Goal: Information Seeking & Learning: Learn about a topic

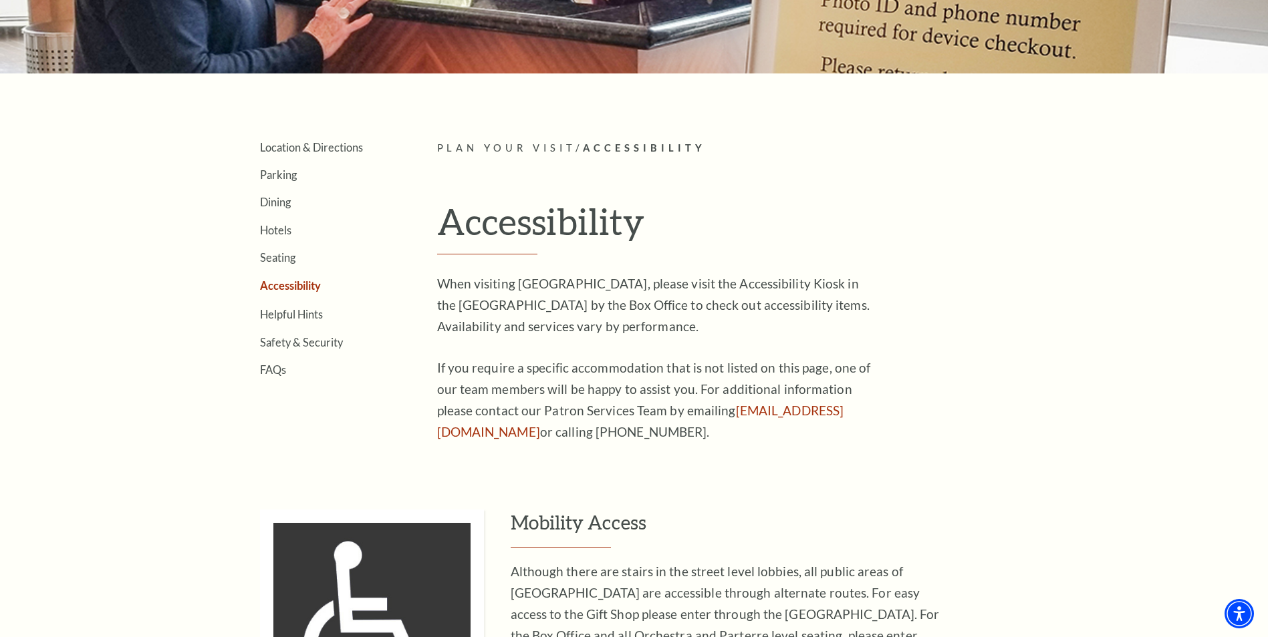
scroll to position [164, 0]
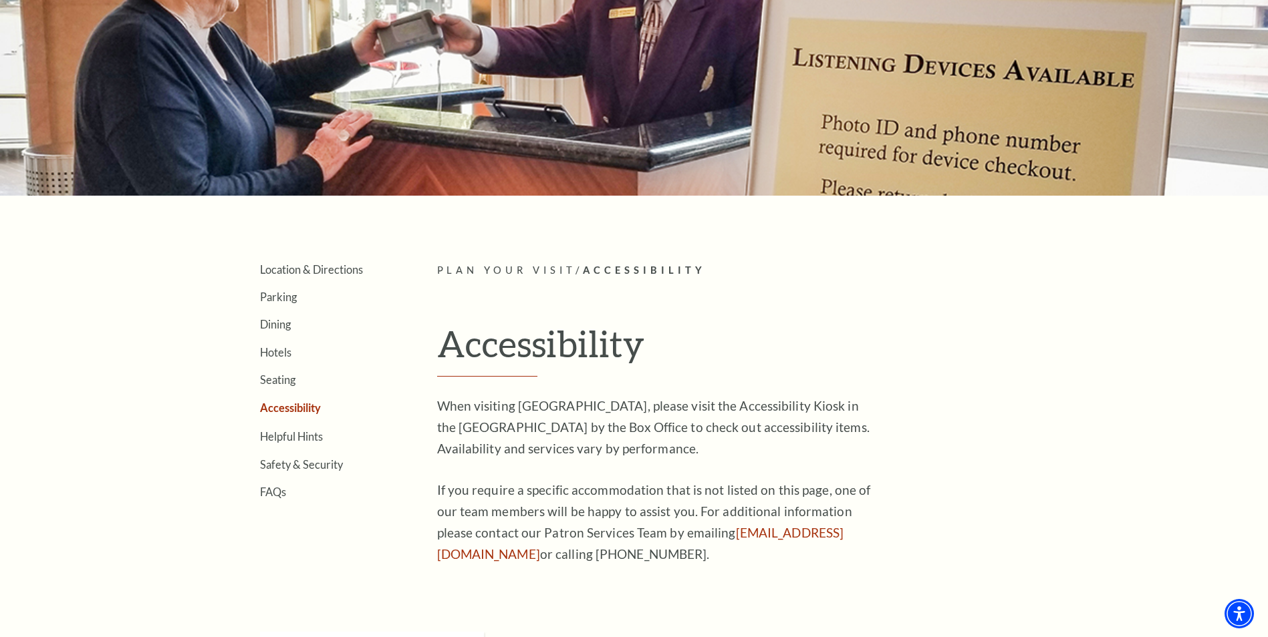
click at [658, 517] on p "If you require a specific accommodation that is not listed on this page, one of…" at bounding box center [654, 523] width 434 height 86
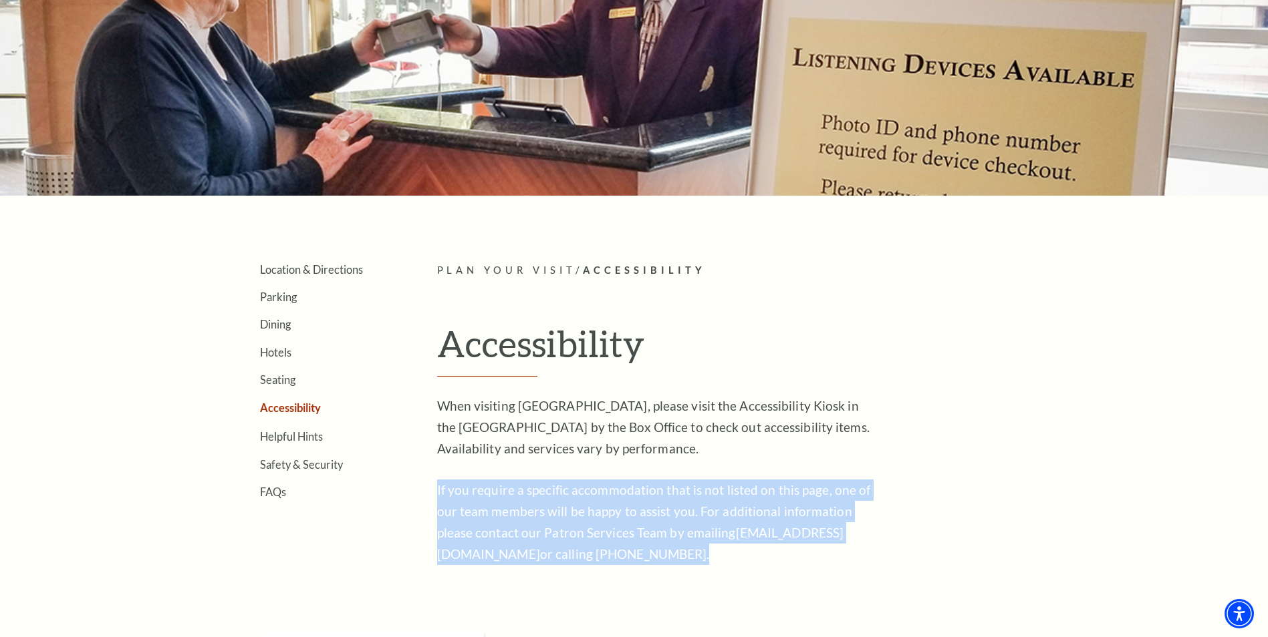
scroll to position [498, 0]
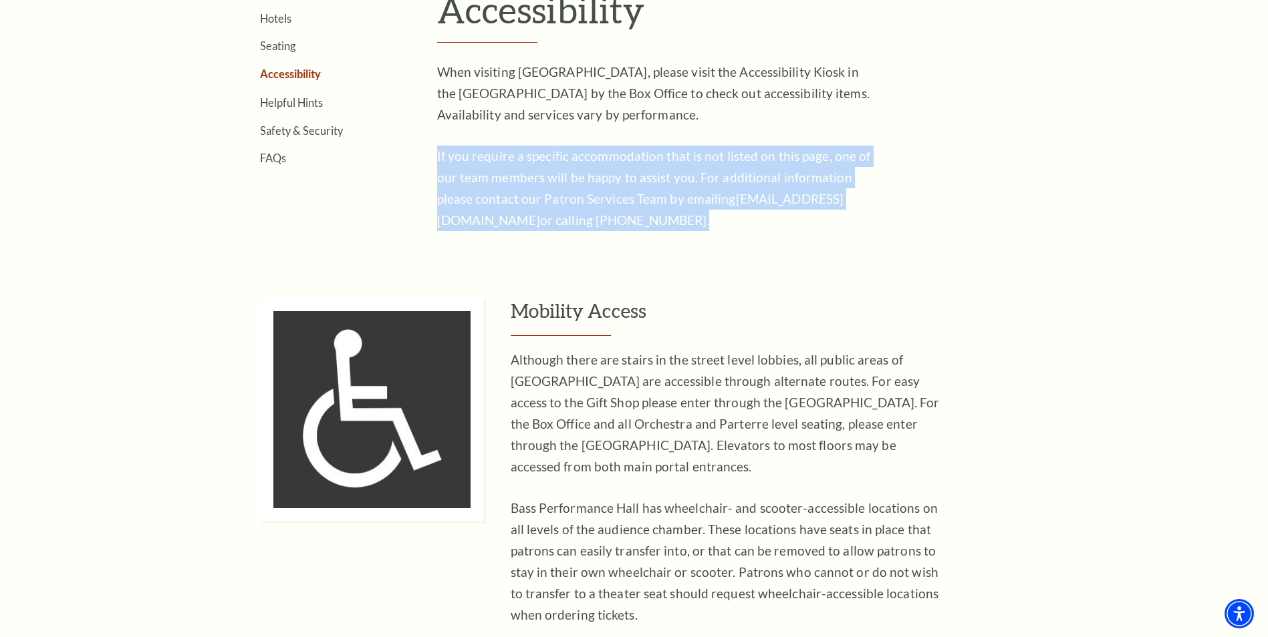
click at [606, 408] on p "Although there are stairs in the street level lobbies, all public areas of [GEO…" at bounding box center [728, 413] width 434 height 128
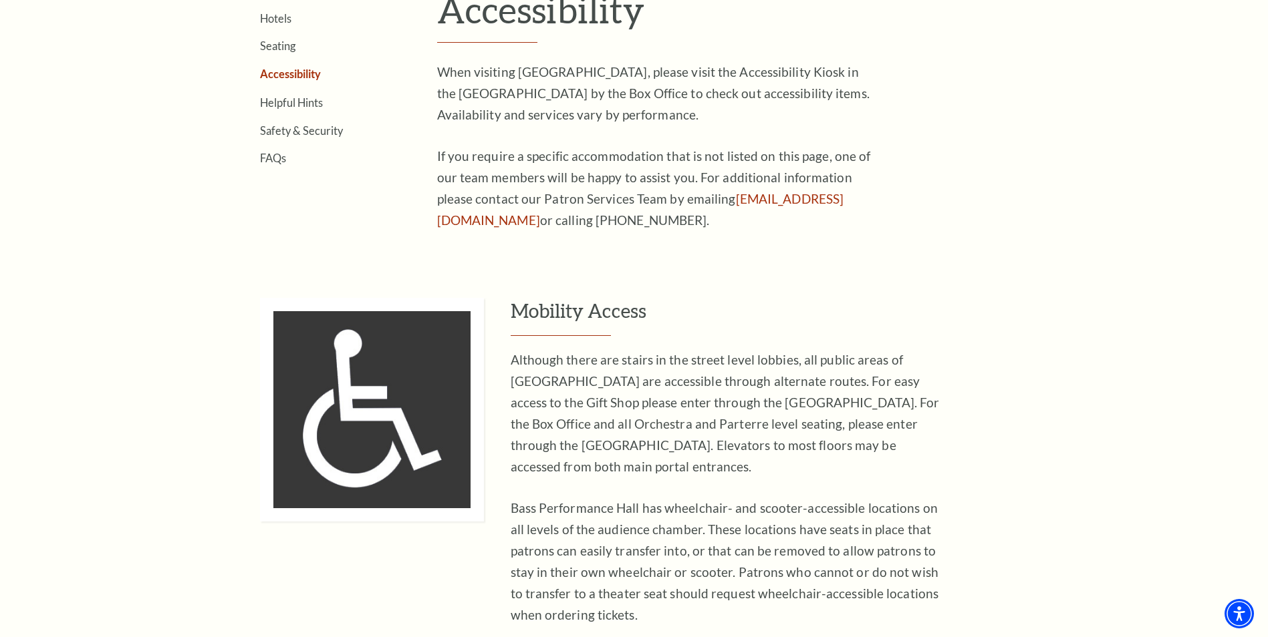
click at [606, 408] on p "Although there are stairs in the street level lobbies, all public areas of [GEO…" at bounding box center [728, 413] width 434 height 128
click at [606, 409] on p "Although there are stairs in the street level lobbies, all public areas of [GEO…" at bounding box center [728, 413] width 434 height 128
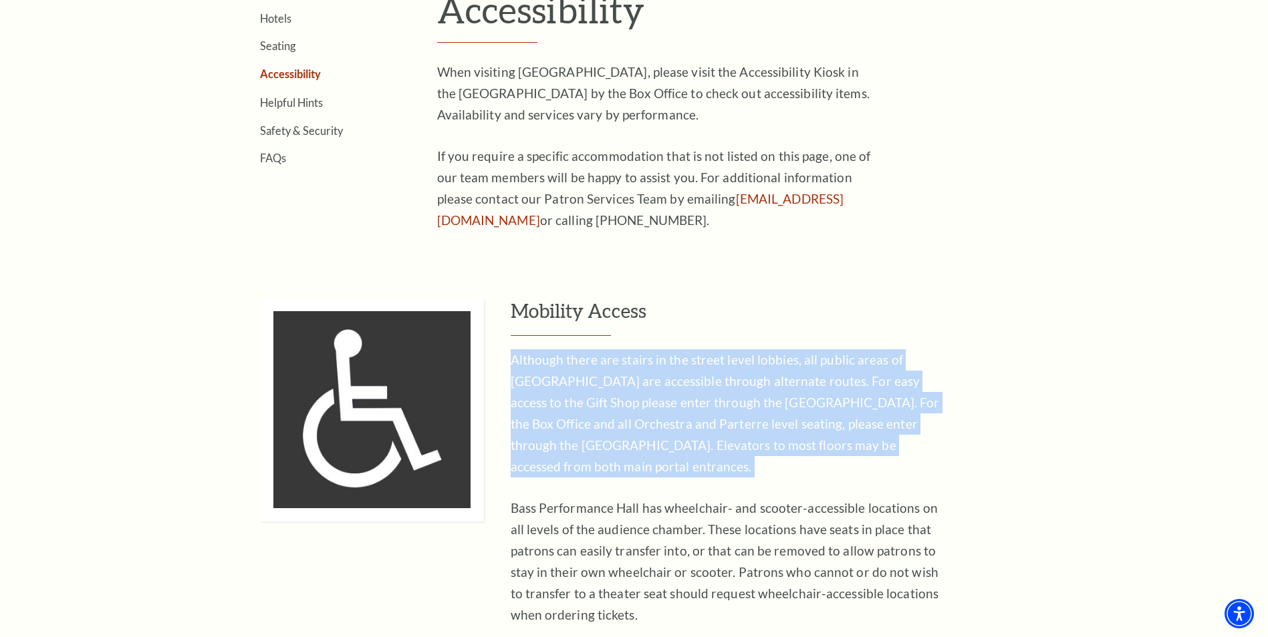
scroll to position [565, 0]
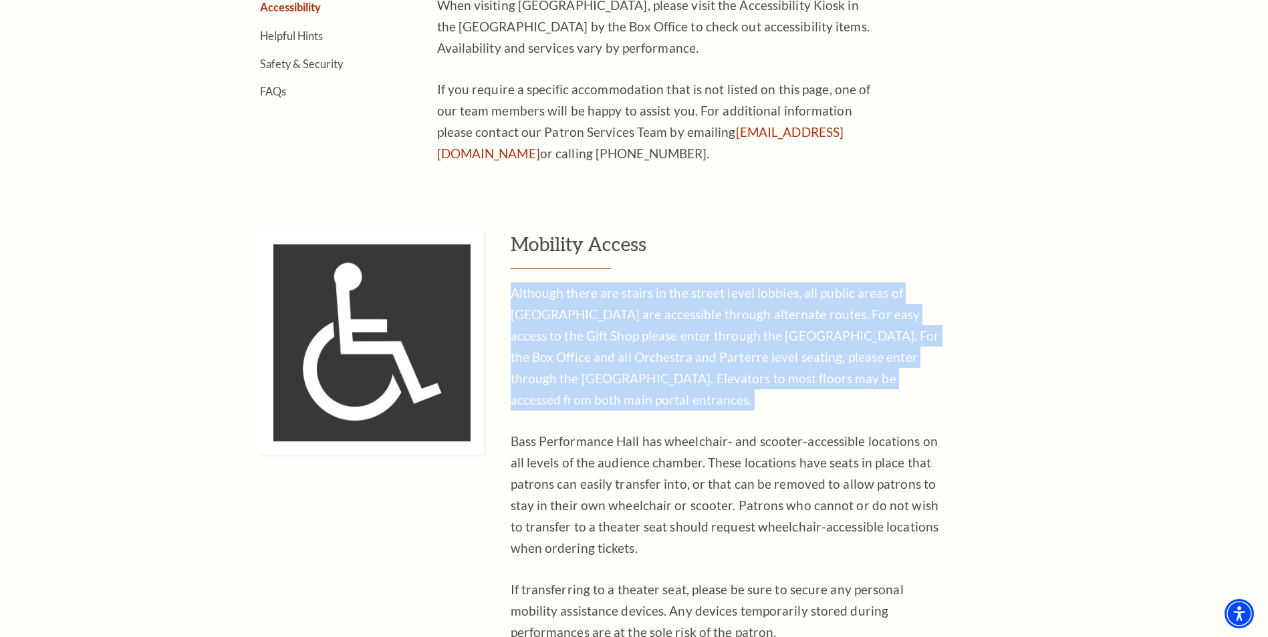
click at [589, 435] on p "Bass Performance Hall has wheelchair- and scooter-accessible locations on all l…" at bounding box center [728, 495] width 434 height 128
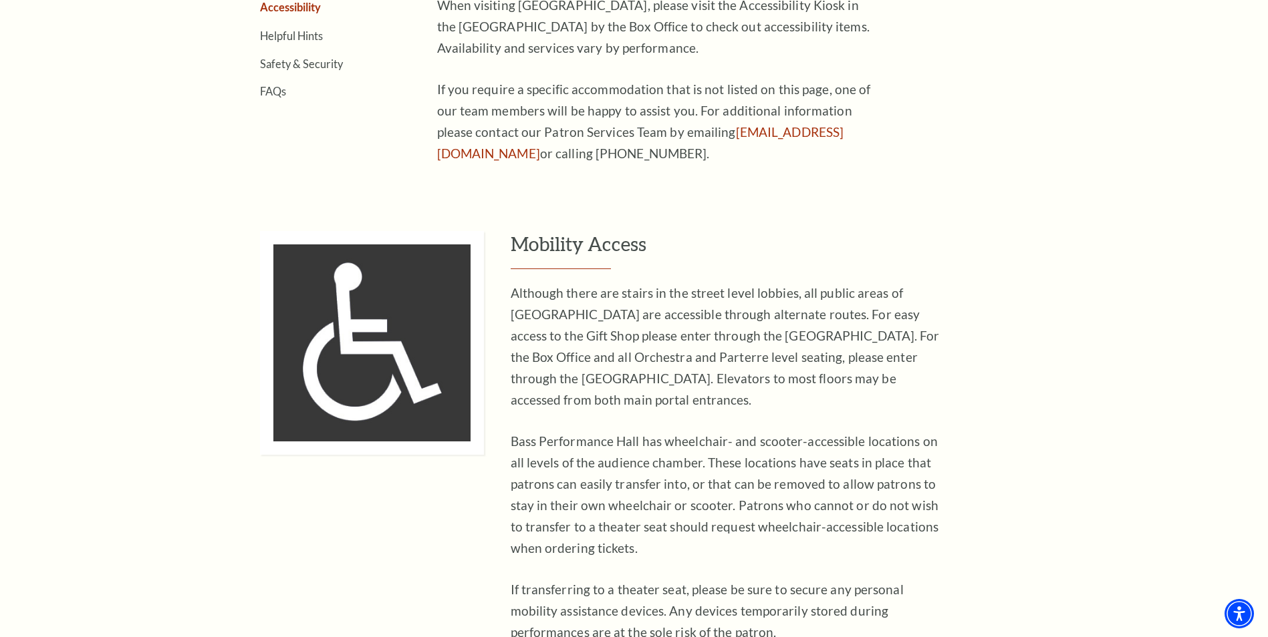
click at [581, 431] on p "Bass Performance Hall has wheelchair- and scooter-accessible locations on all l…" at bounding box center [728, 495] width 434 height 128
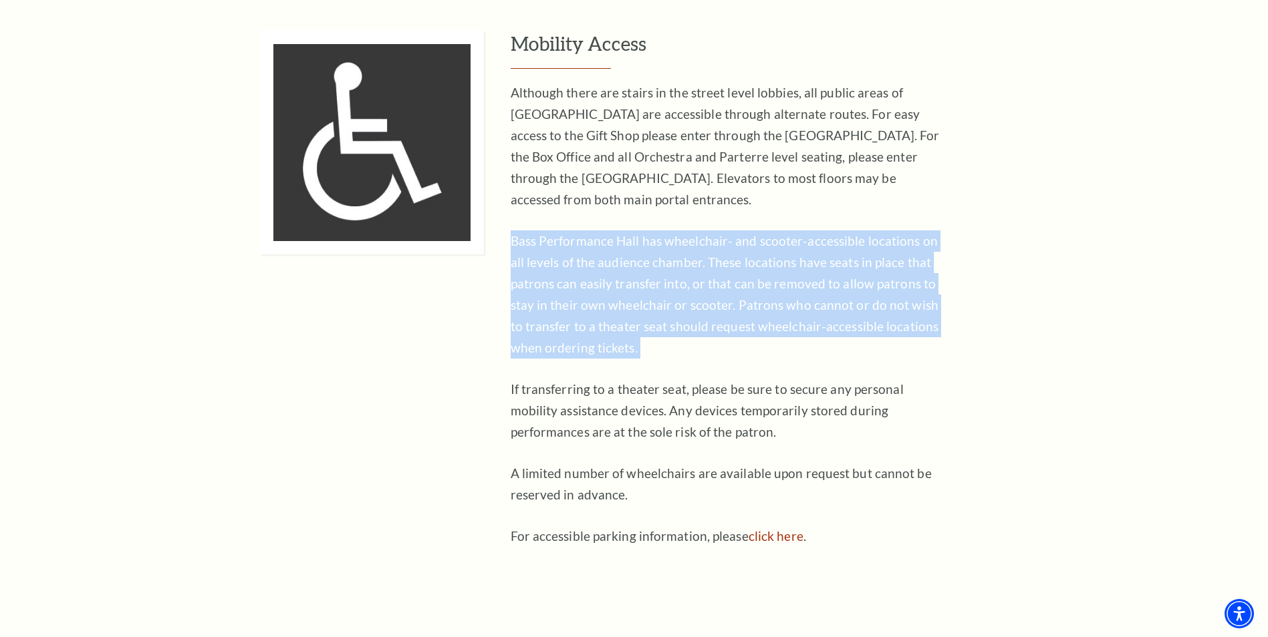
scroll to position [0, 0]
